Goal: Information Seeking & Learning: Learn about a topic

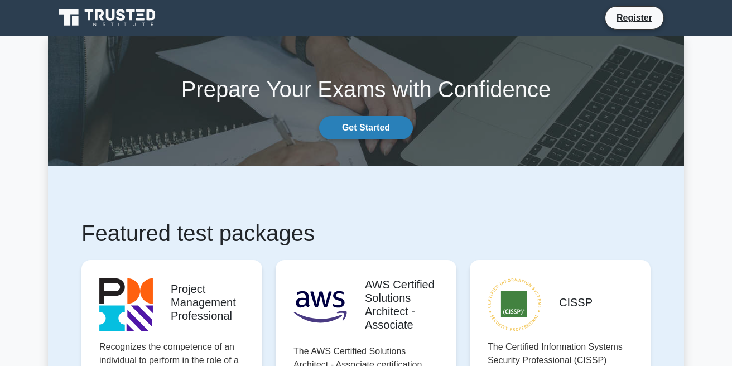
click at [347, 127] on link "Get Started" at bounding box center [366, 127] width 94 height 23
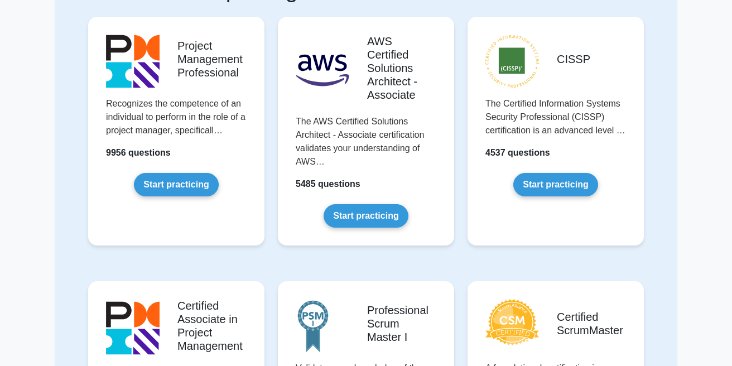
scroll to position [127, 0]
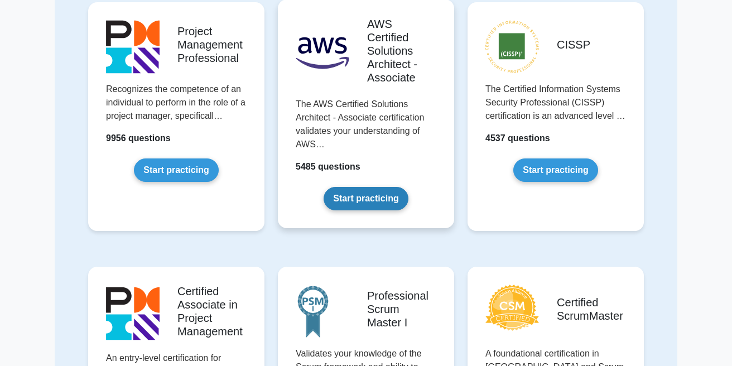
click at [356, 200] on link "Start practicing" at bounding box center [366, 198] width 84 height 23
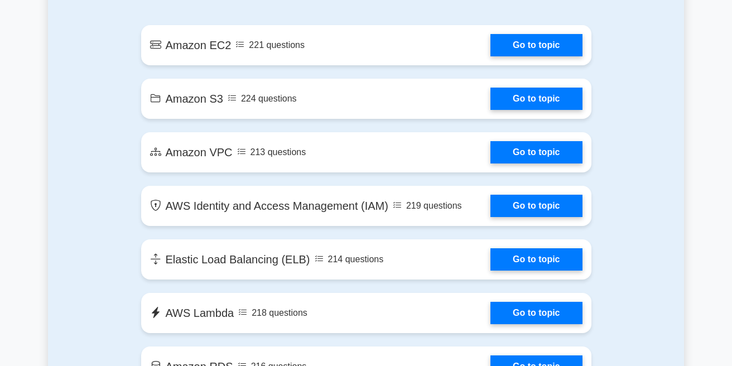
scroll to position [700, 0]
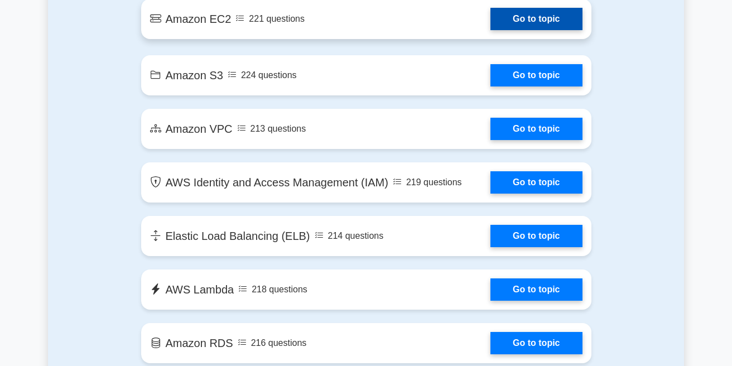
click at [530, 30] on link "Go to topic" at bounding box center [535, 19] width 91 height 22
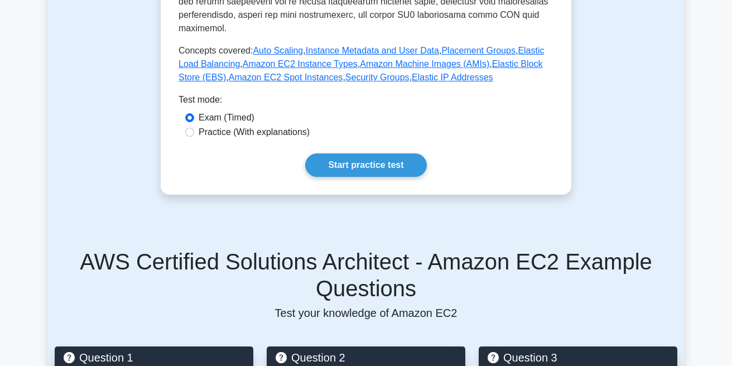
scroll to position [572, 0]
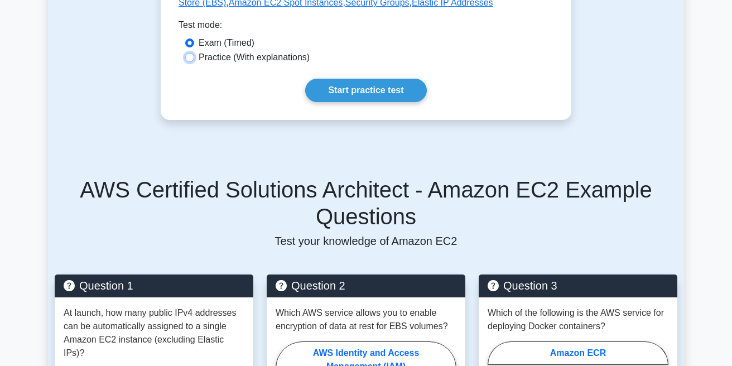
click at [190, 62] on input "Practice (With explanations)" at bounding box center [189, 57] width 9 height 9
radio input "true"
click at [347, 102] on link "Start practice test" at bounding box center [365, 90] width 121 height 23
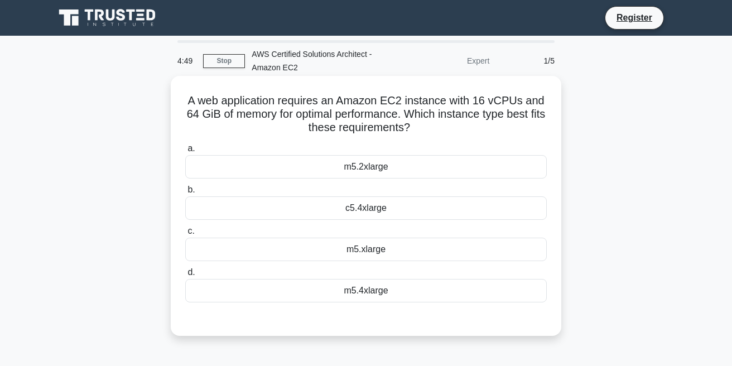
click at [356, 210] on div "c5.4xlarge" at bounding box center [365, 207] width 361 height 23
click at [185, 194] on input "b. c5.4xlarge" at bounding box center [185, 189] width 0 height 7
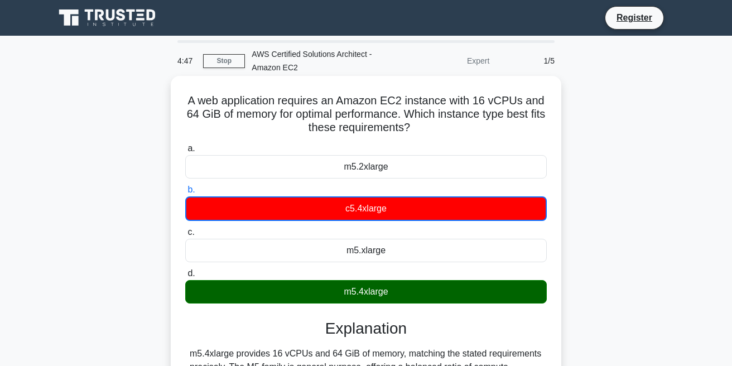
scroll to position [127, 0]
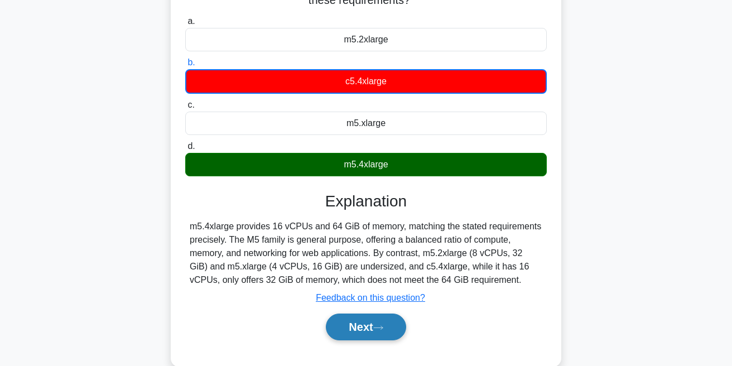
click at [361, 330] on button "Next" at bounding box center [366, 327] width 80 height 27
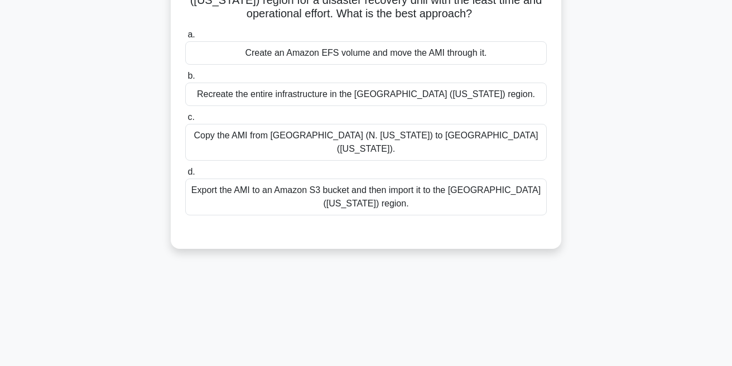
scroll to position [0, 0]
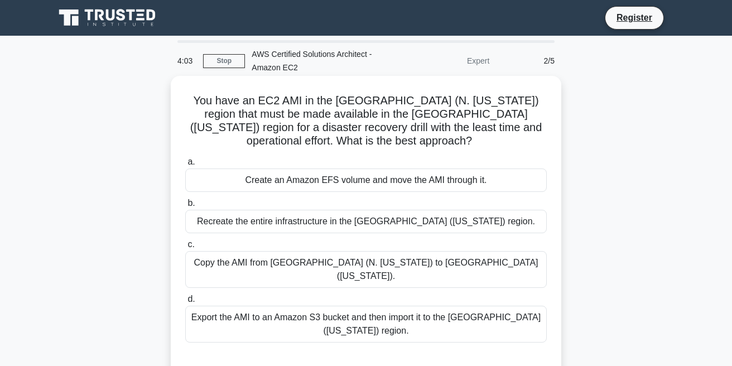
click at [348, 260] on div "Copy the AMI from US East (N. Virginia) to US West (Oregon)." at bounding box center [365, 269] width 361 height 37
click at [185, 248] on input "c. Copy the AMI from US East (N. Virginia) to US West (Oregon)." at bounding box center [185, 244] width 0 height 7
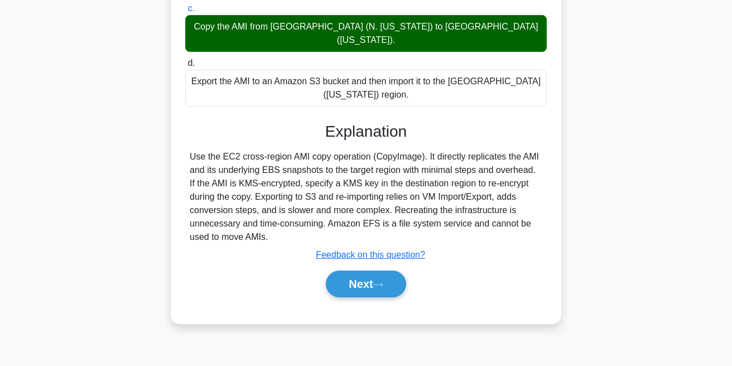
scroll to position [237, 0]
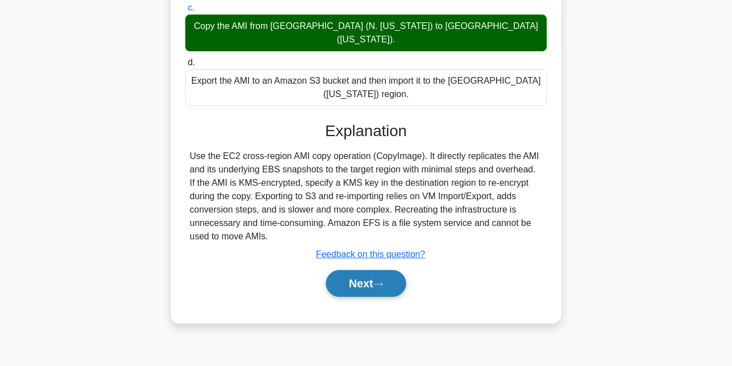
click at [358, 282] on button "Next" at bounding box center [366, 283] width 80 height 27
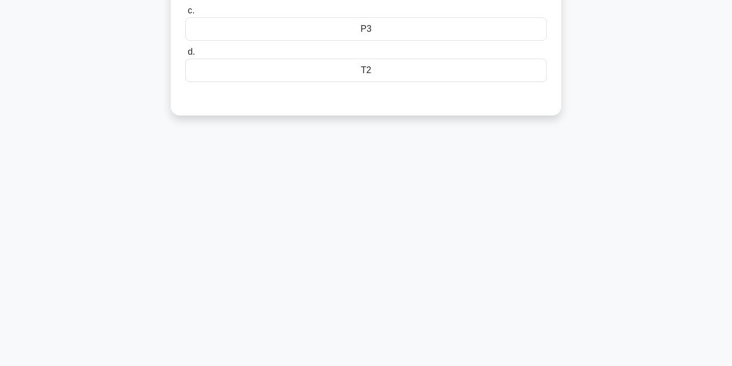
scroll to position [0, 0]
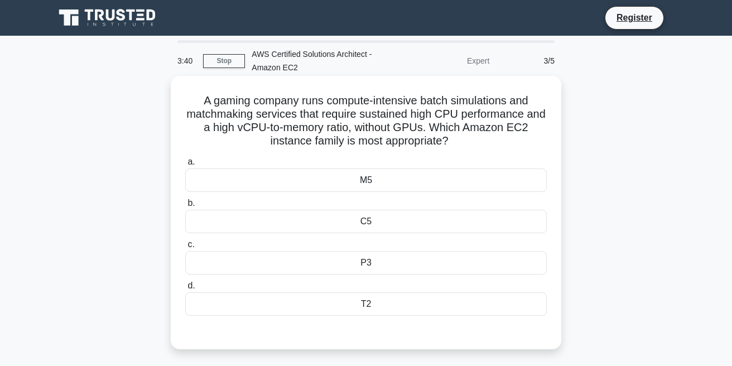
click at [319, 181] on div "M5" at bounding box center [365, 179] width 361 height 23
click at [185, 166] on input "a. M5" at bounding box center [185, 161] width 0 height 7
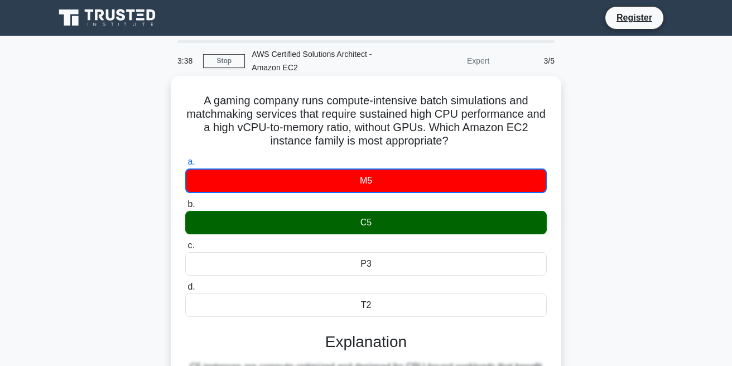
scroll to position [237, 0]
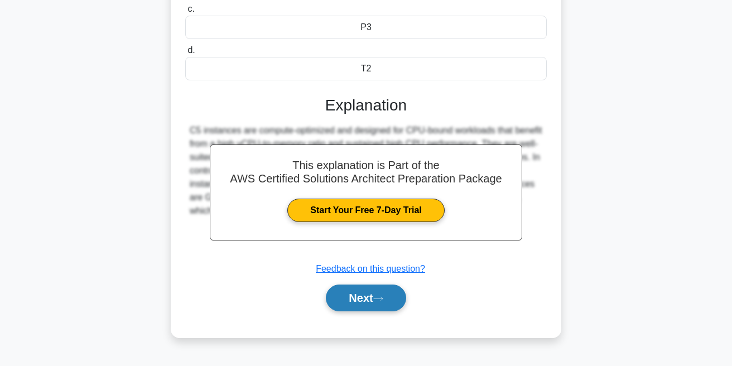
click at [344, 294] on button "Next" at bounding box center [366, 298] width 80 height 27
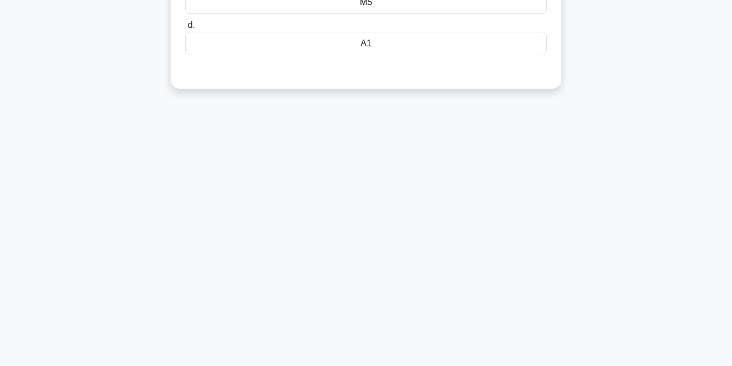
scroll to position [0, 0]
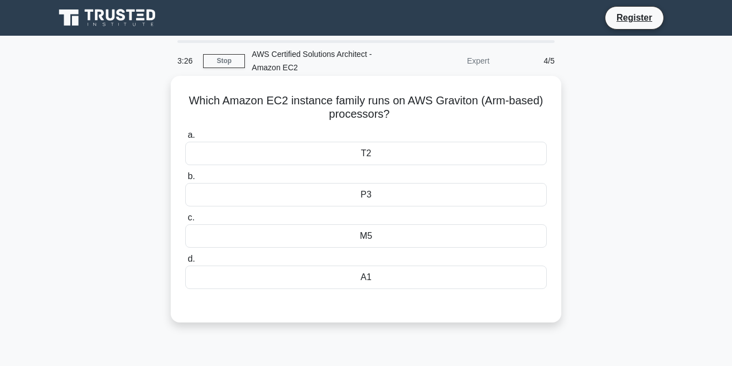
click at [374, 155] on div "T2" at bounding box center [365, 153] width 361 height 23
click at [185, 139] on input "a. T2" at bounding box center [185, 135] width 0 height 7
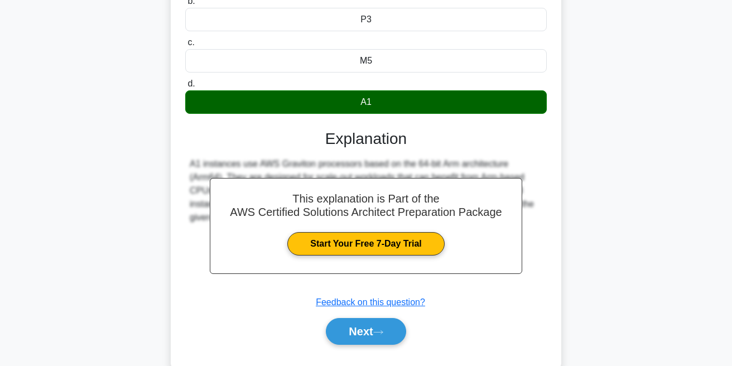
scroll to position [237, 0]
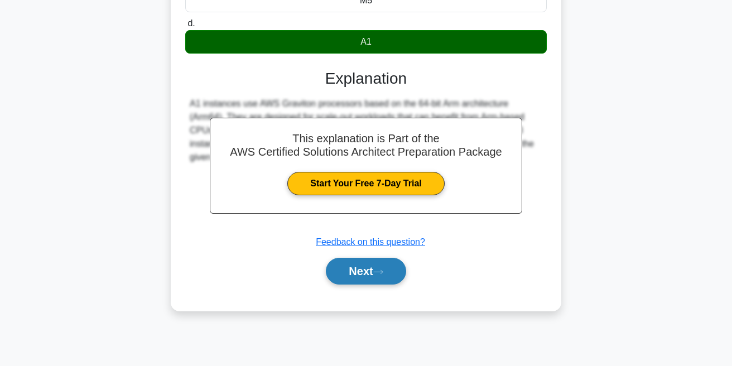
click at [359, 269] on button "Next" at bounding box center [366, 271] width 80 height 27
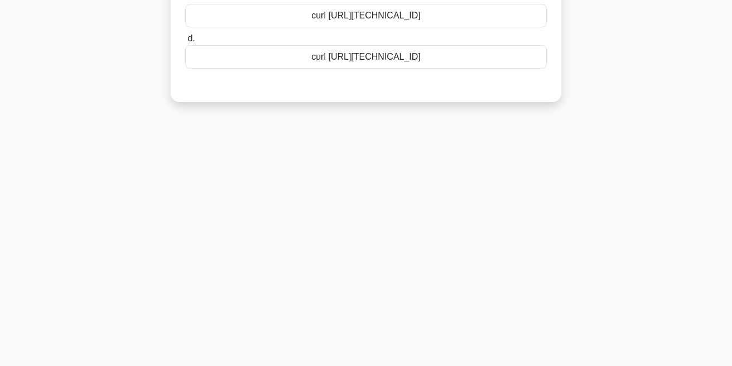
scroll to position [0, 0]
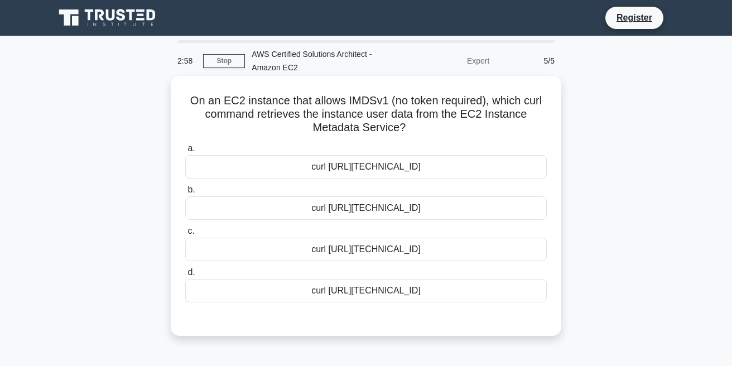
click at [388, 206] on div "curl http://169.254.169.254/latest/user-data/public-ip" at bounding box center [365, 207] width 361 height 23
click at [185, 194] on input "b. curl http://169.254.169.254/latest/user-data/public-ip" at bounding box center [185, 189] width 0 height 7
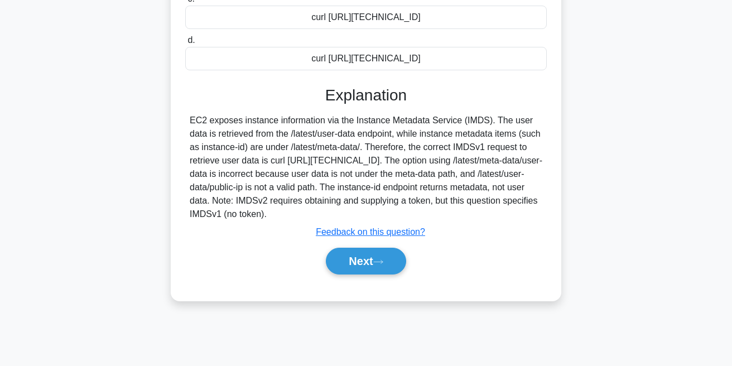
scroll to position [237, 0]
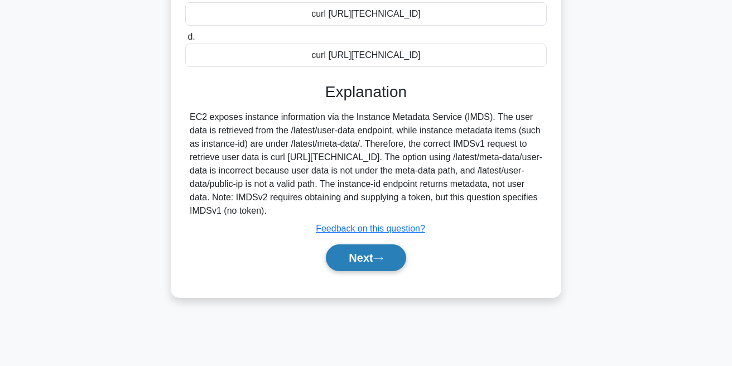
click at [359, 270] on button "Next" at bounding box center [366, 257] width 80 height 27
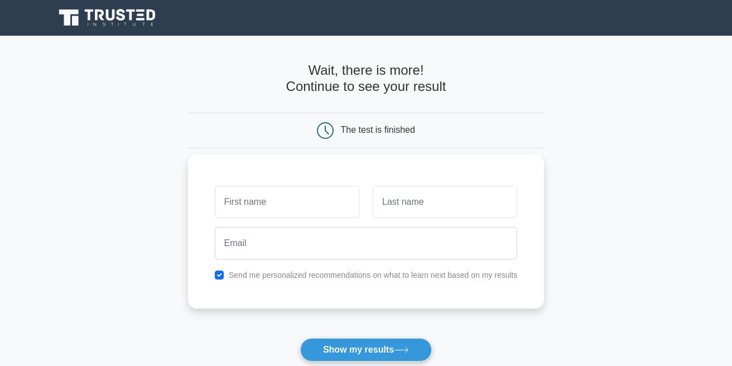
click at [261, 200] on input "text" at bounding box center [287, 202] width 144 height 32
type input "srushti"
click at [409, 196] on input "text" at bounding box center [445, 202] width 144 height 32
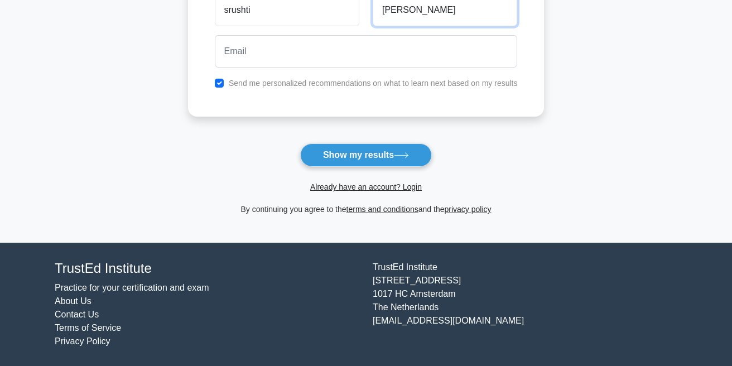
scroll to position [195, 0]
type input "[PERSON_NAME]"
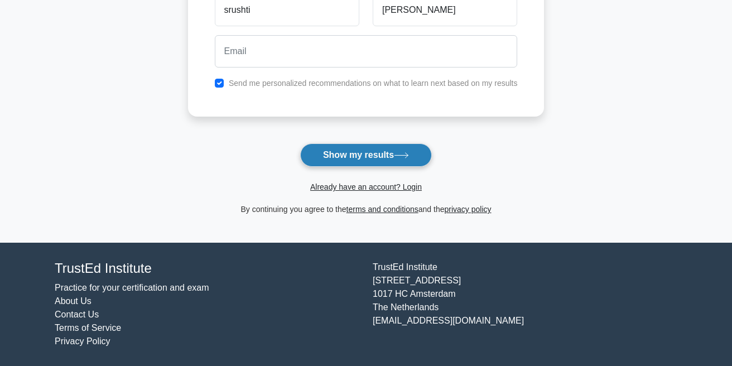
click at [367, 155] on button "Show my results" at bounding box center [366, 154] width 132 height 23
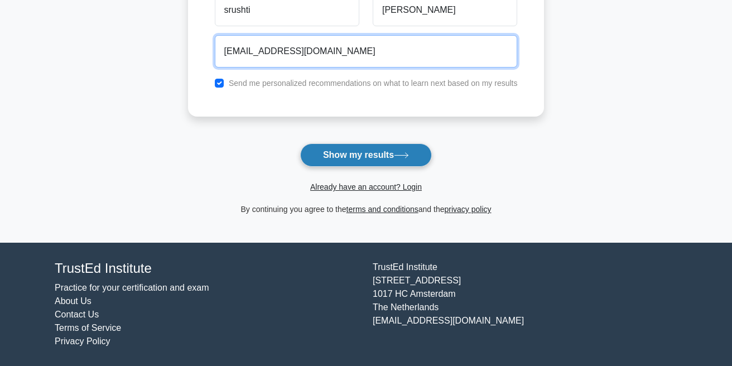
type input "[EMAIL_ADDRESS][DOMAIN_NAME]"
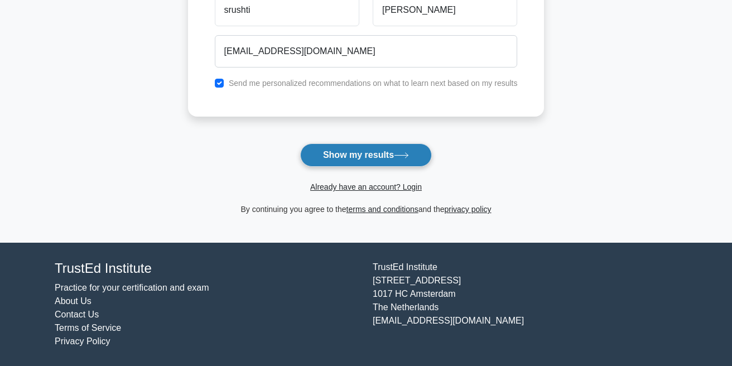
click at [332, 157] on button "Show my results" at bounding box center [366, 154] width 132 height 23
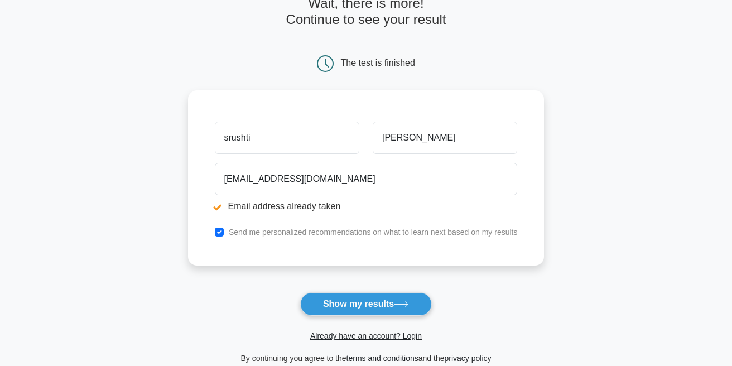
scroll to position [127, 0]
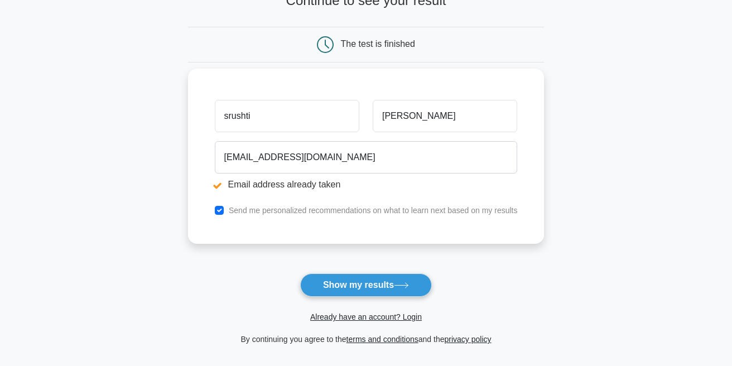
click at [271, 185] on li "Email address already taken" at bounding box center [366, 184] width 303 height 13
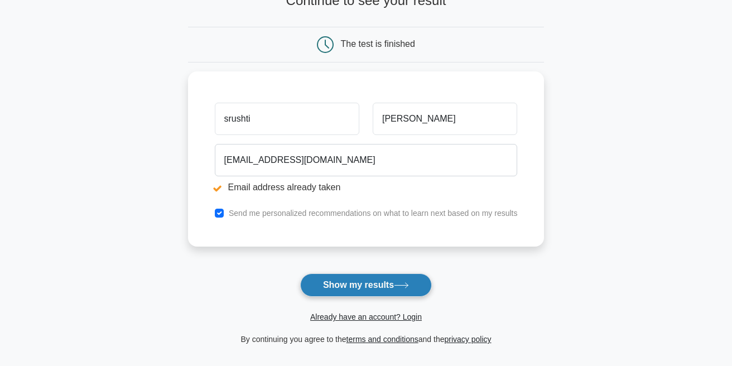
click at [322, 283] on button "Show my results" at bounding box center [366, 284] width 132 height 23
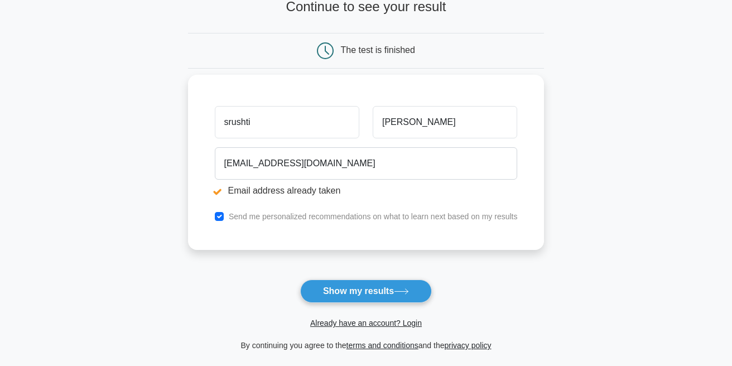
scroll to position [127, 0]
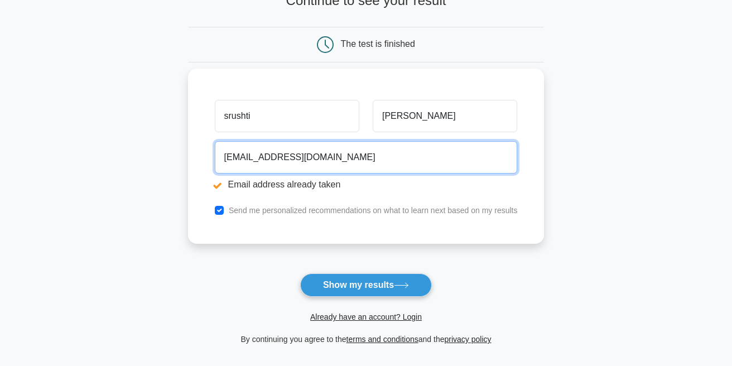
click at [335, 157] on input "[EMAIL_ADDRESS][DOMAIN_NAME]" at bounding box center [366, 157] width 303 height 32
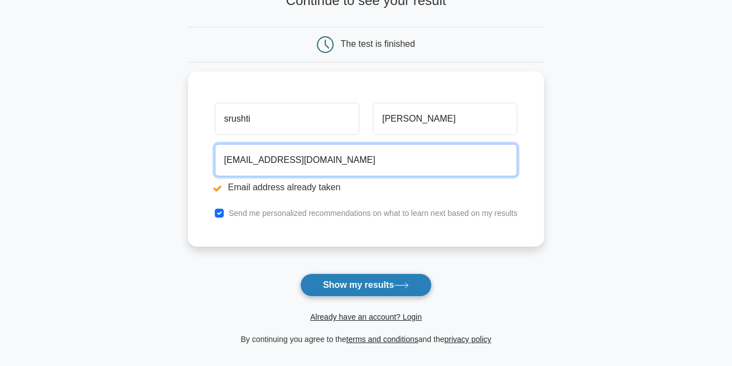
type input "[EMAIL_ADDRESS][DOMAIN_NAME]"
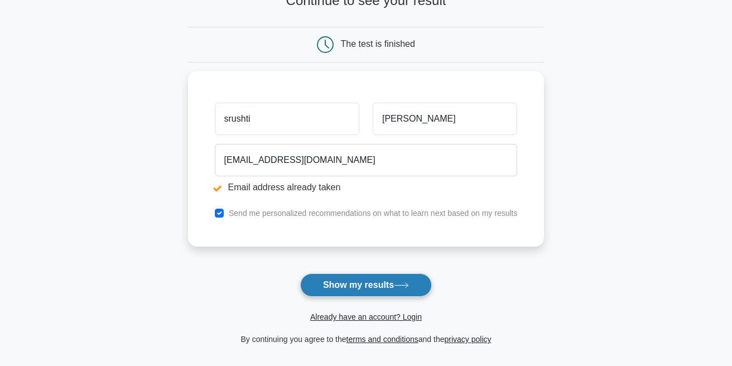
click at [354, 288] on button "Show my results" at bounding box center [366, 284] width 132 height 23
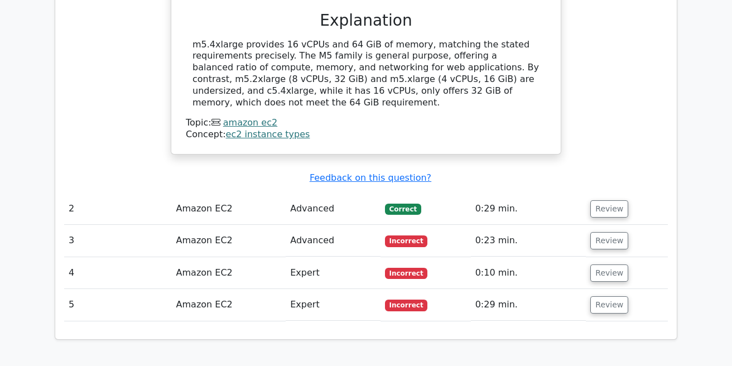
scroll to position [1208, 0]
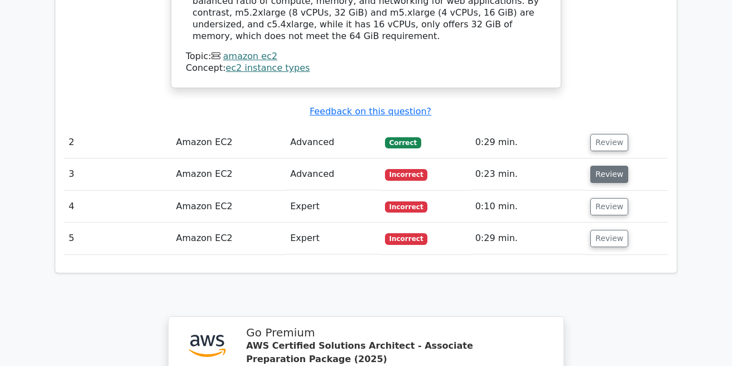
click at [600, 166] on button "Review" at bounding box center [609, 174] width 38 height 17
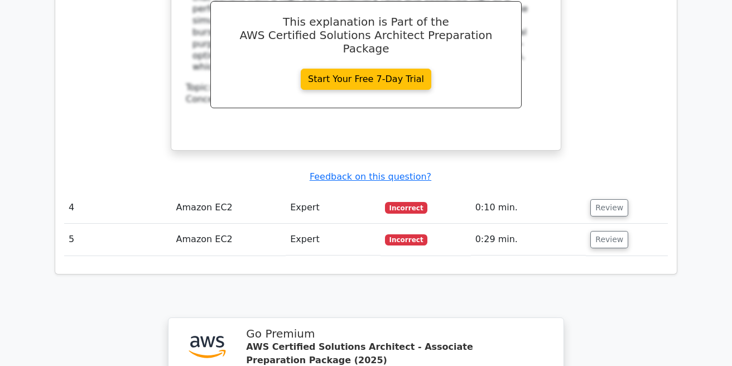
scroll to position [1717, 0]
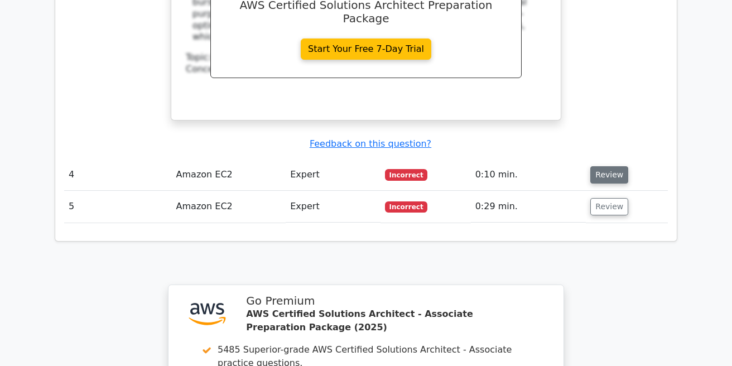
click at [597, 166] on button "Review" at bounding box center [609, 174] width 38 height 17
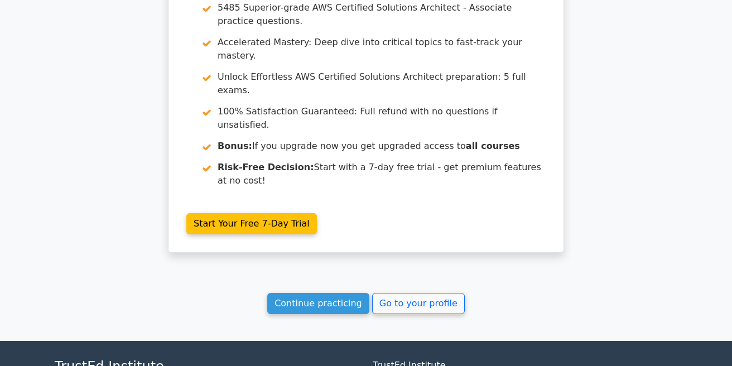
scroll to position [2534, 0]
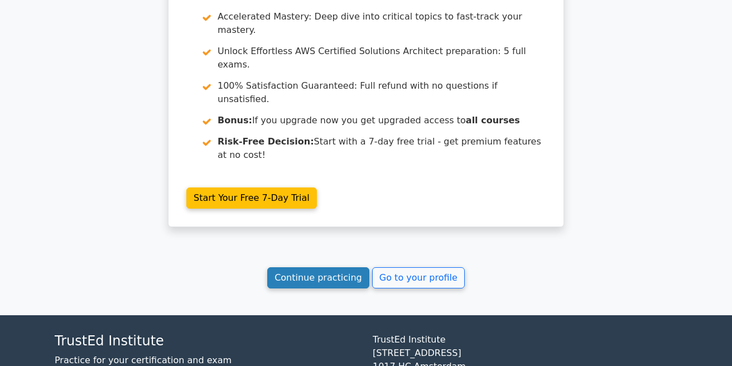
click at [323, 267] on link "Continue practicing" at bounding box center [318, 277] width 102 height 21
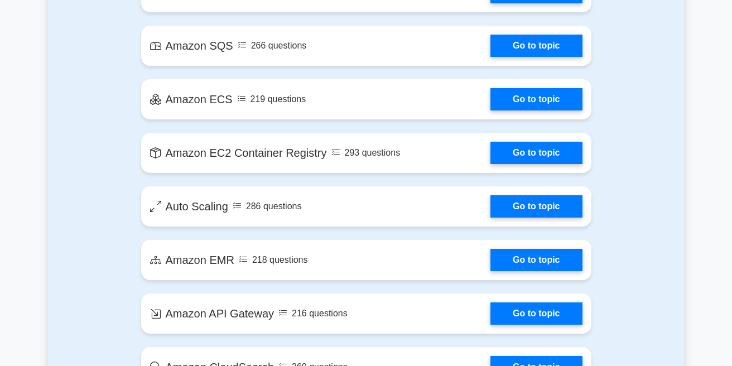
scroll to position [1781, 0]
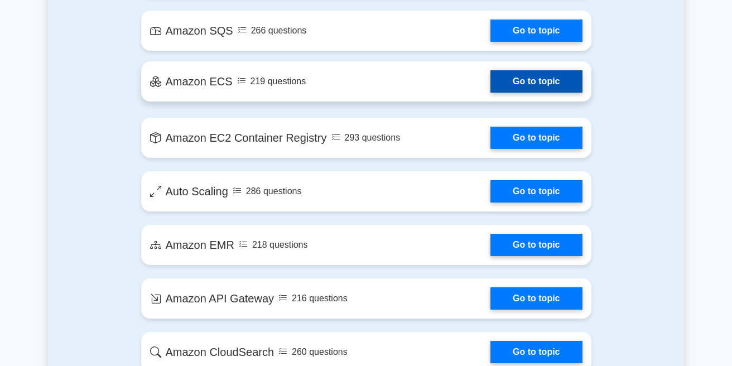
click at [509, 93] on link "Go to topic" at bounding box center [535, 81] width 91 height 22
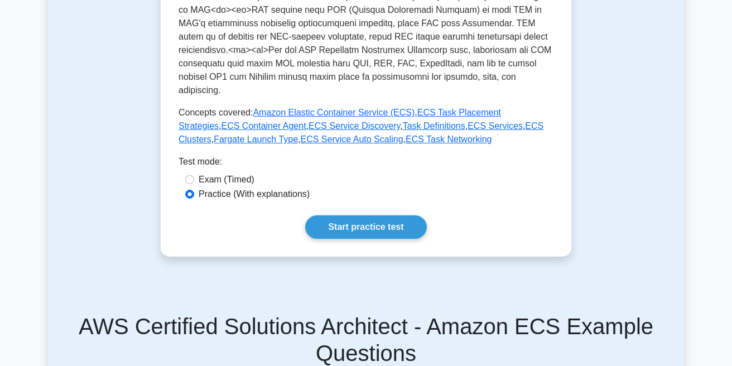
scroll to position [509, 0]
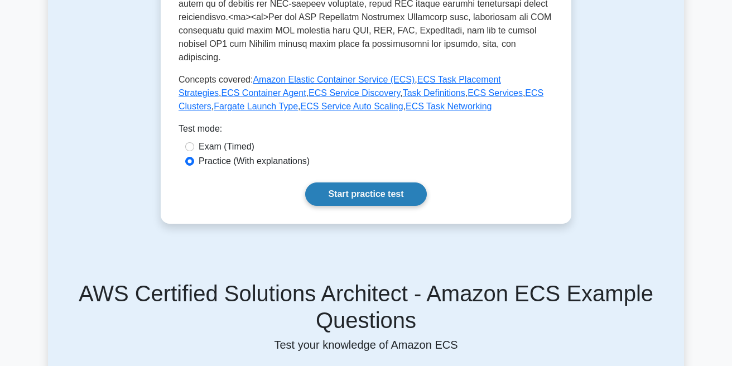
click at [353, 206] on link "Start practice test" at bounding box center [365, 193] width 121 height 23
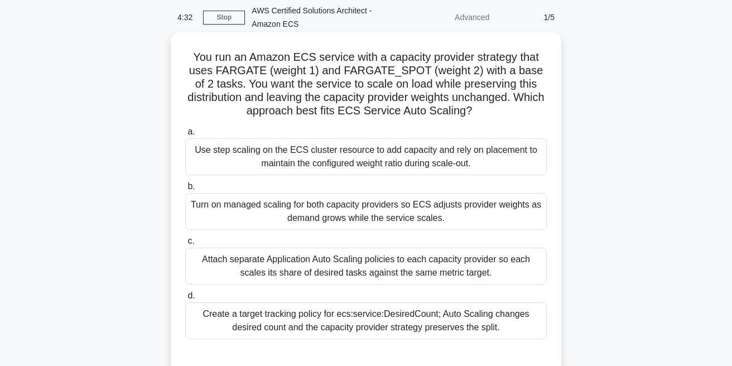
scroll to position [64, 0]
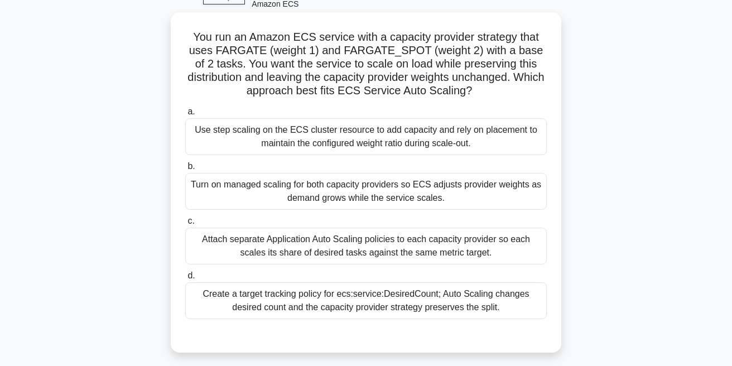
click at [474, 201] on div "Turn on managed scaling for both capacity providers so ECS adjusts provider wei…" at bounding box center [365, 191] width 361 height 37
click at [185, 170] on input "b. Turn on managed scaling for both capacity providers so ECS adjusts provider …" at bounding box center [185, 166] width 0 height 7
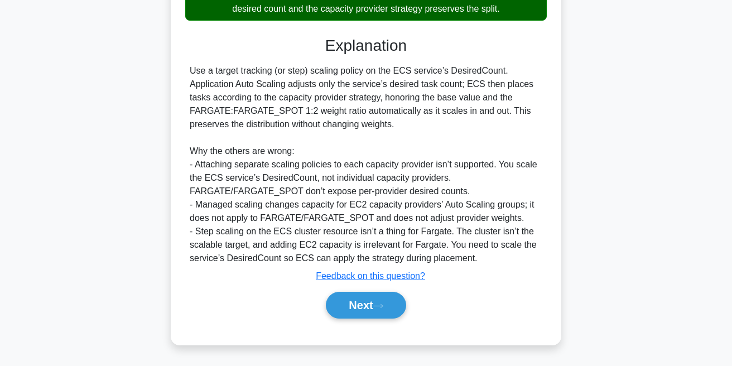
scroll to position [417, 0]
click at [365, 313] on button "Next" at bounding box center [366, 305] width 80 height 27
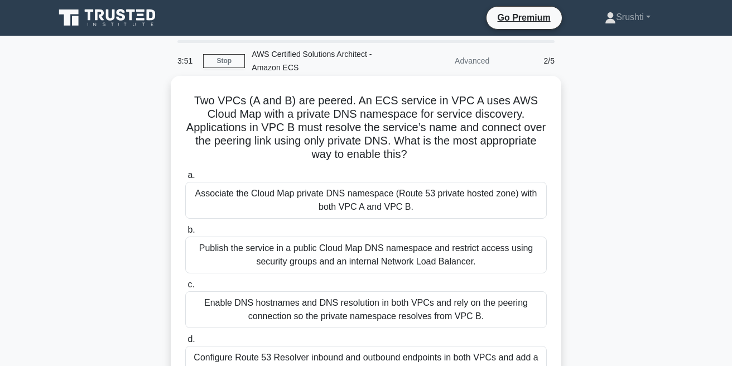
scroll to position [64, 0]
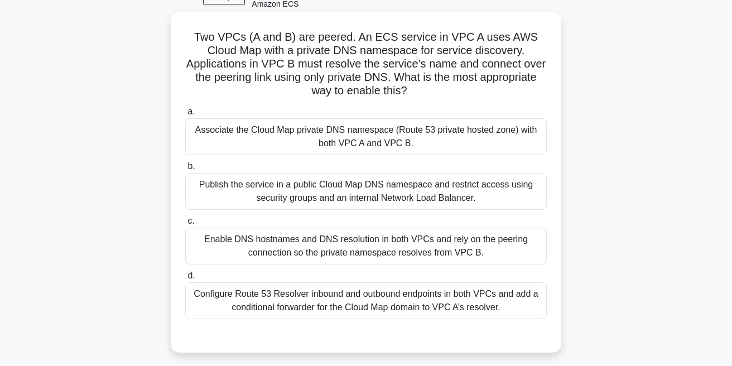
click at [288, 134] on div "Associate the Cloud Map private DNS namespace (Route 53 private hosted zone) wi…" at bounding box center [365, 136] width 361 height 37
click at [185, 115] on input "a. Associate the Cloud Map private DNS namespace (Route 53 private hosted zone)…" at bounding box center [185, 111] width 0 height 7
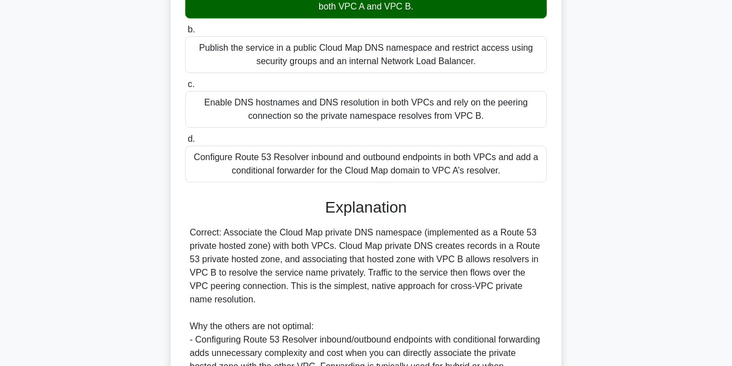
scroll to position [402, 0]
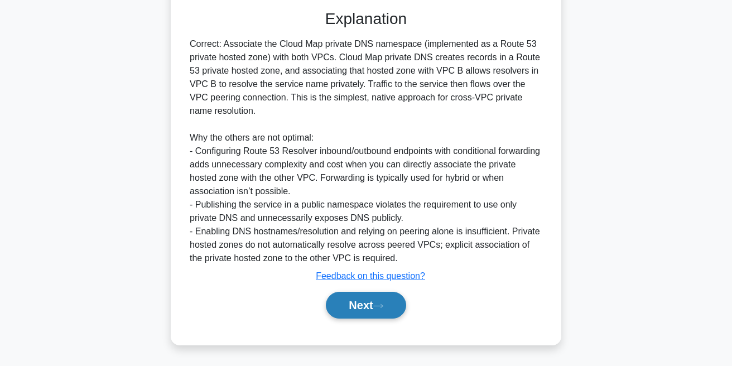
click at [343, 309] on button "Next" at bounding box center [366, 305] width 80 height 27
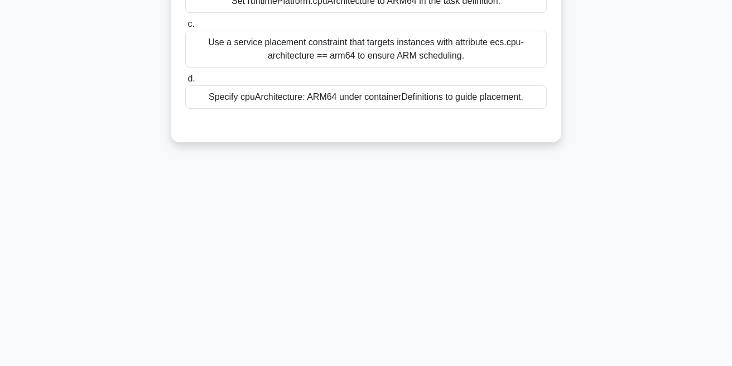
scroll to position [0, 0]
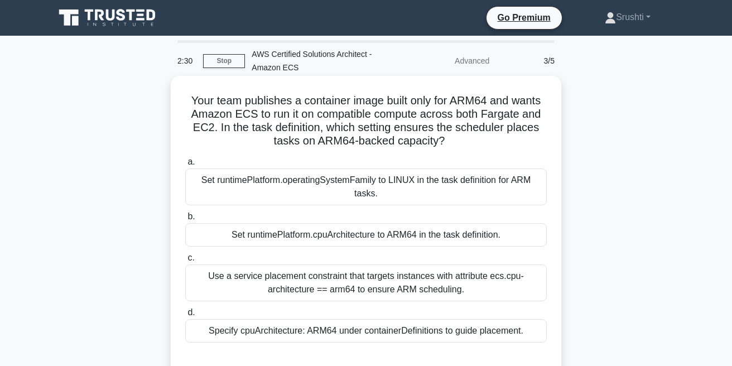
click at [326, 236] on div "Set runtimePlatform.cpuArchitecture to ARM64 in the task definition." at bounding box center [365, 234] width 361 height 23
click at [185, 220] on input "b. Set runtimePlatform.cpuArchitecture to ARM64 in the task definition." at bounding box center [185, 216] width 0 height 7
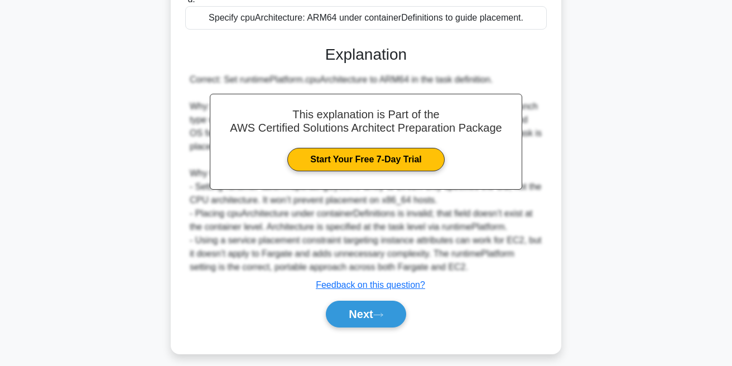
scroll to position [375, 0]
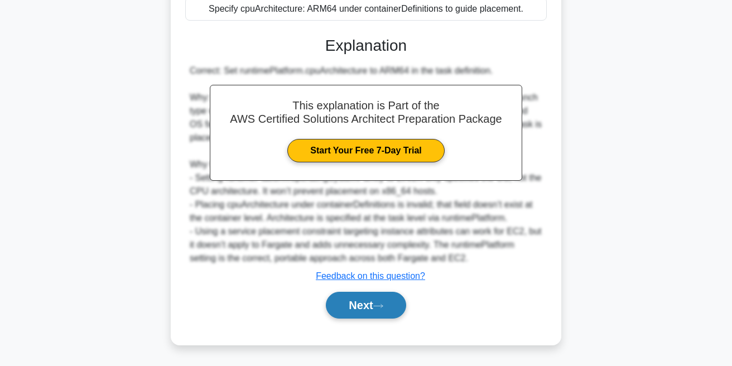
click at [356, 309] on button "Next" at bounding box center [366, 305] width 80 height 27
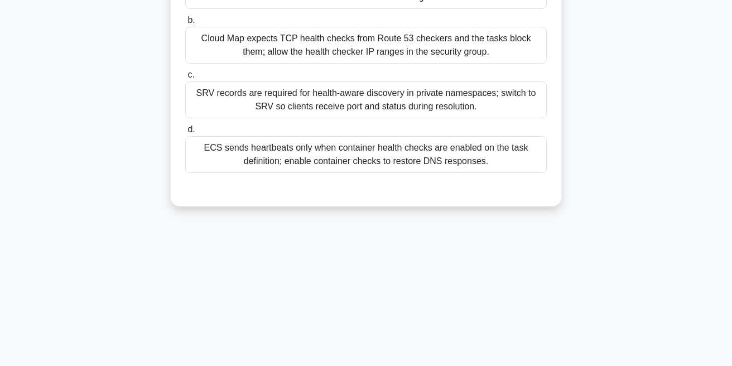
scroll to position [0, 0]
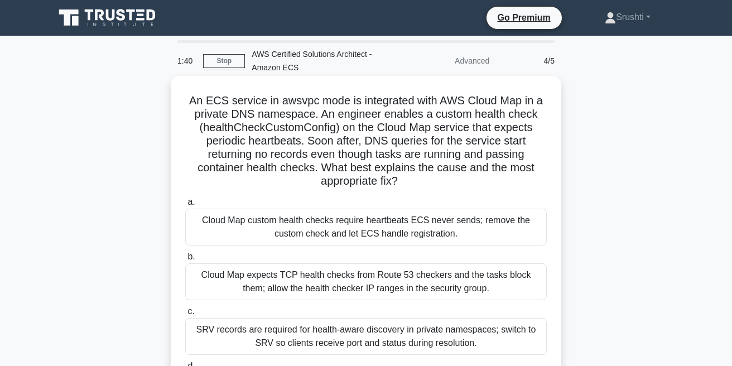
click at [320, 223] on div "Cloud Map custom health checks require heartbeats ECS never sends; remove the c…" at bounding box center [365, 227] width 361 height 37
click at [185, 206] on input "a. Cloud Map custom health checks require heartbeats ECS never sends; remove th…" at bounding box center [185, 202] width 0 height 7
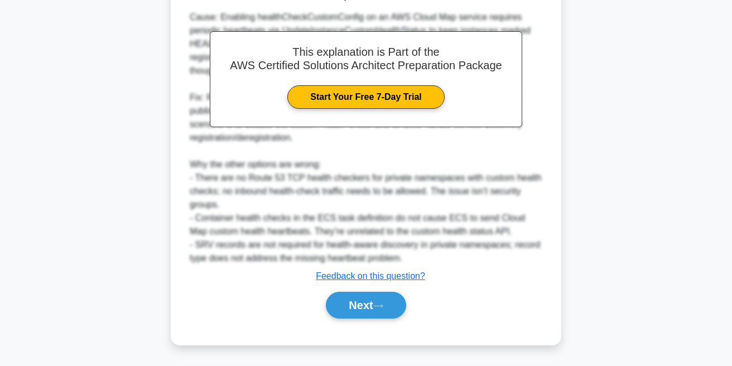
scroll to position [469, 0]
click at [344, 311] on button "Next" at bounding box center [366, 305] width 80 height 27
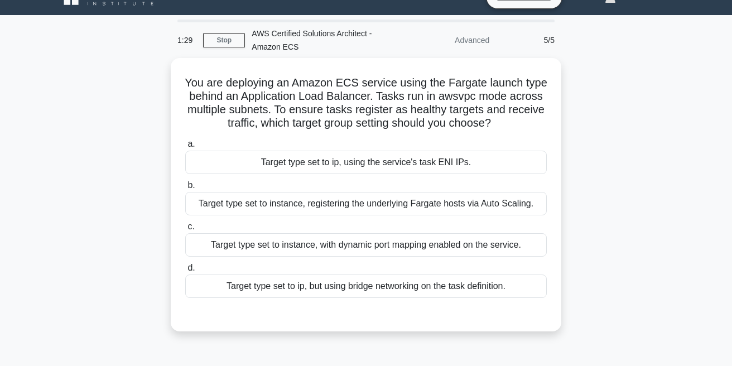
scroll to position [0, 0]
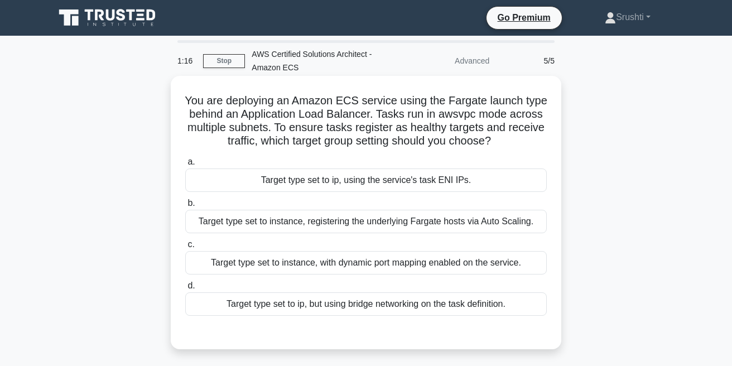
click at [340, 233] on div "Target type set to instance, registering the underlying Fargate hosts via Auto …" at bounding box center [365, 221] width 361 height 23
click at [185, 207] on input "b. Target type set to instance, registering the underlying Fargate hosts via Au…" at bounding box center [185, 203] width 0 height 7
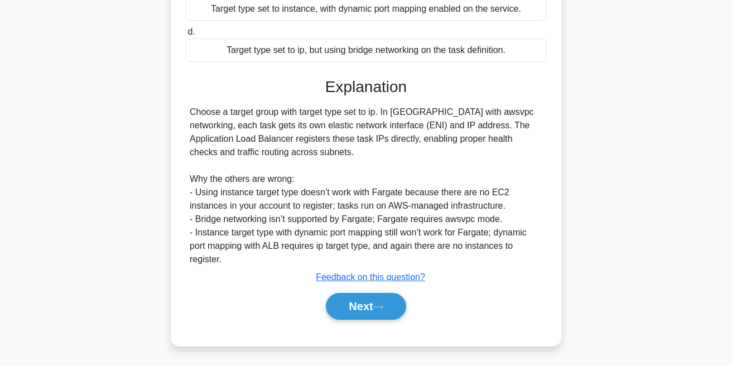
scroll to position [323, 0]
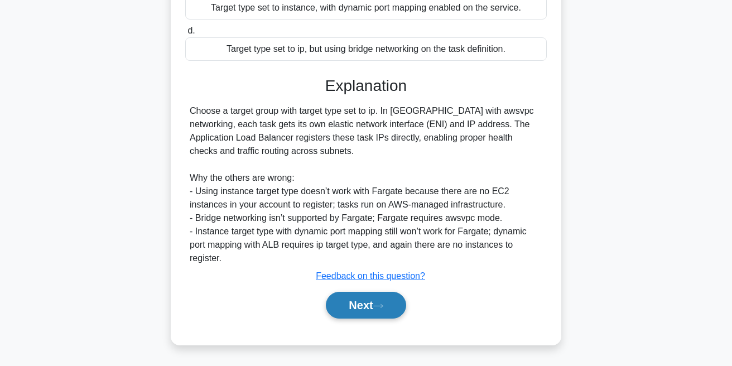
click at [357, 312] on button "Next" at bounding box center [366, 305] width 80 height 27
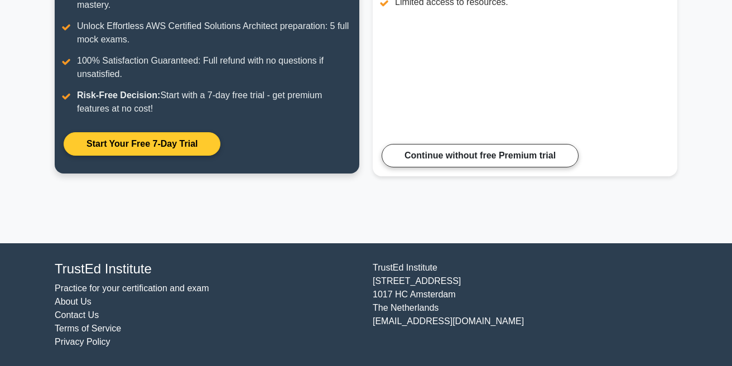
scroll to position [258, 0]
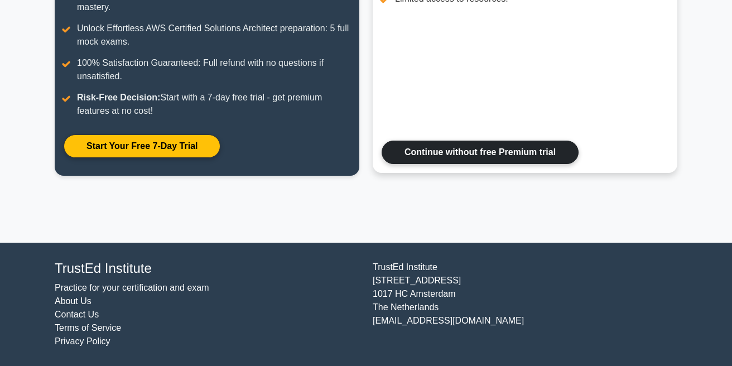
click at [480, 156] on link "Continue without free Premium trial" at bounding box center [480, 152] width 197 height 23
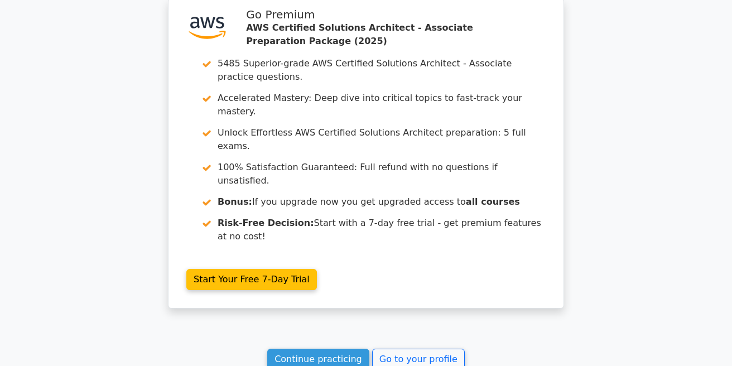
scroll to position [1607, 0]
